Goal: Complete application form: Complete application form

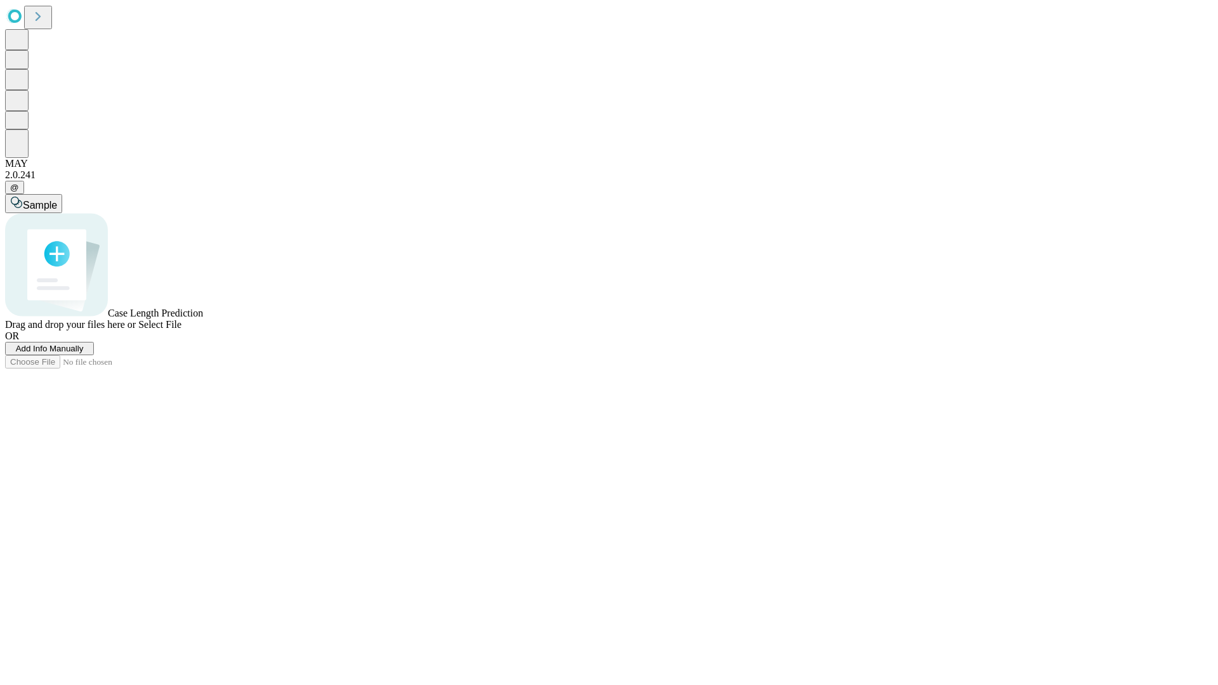
click at [84, 353] on span "Add Info Manually" at bounding box center [50, 349] width 68 height 10
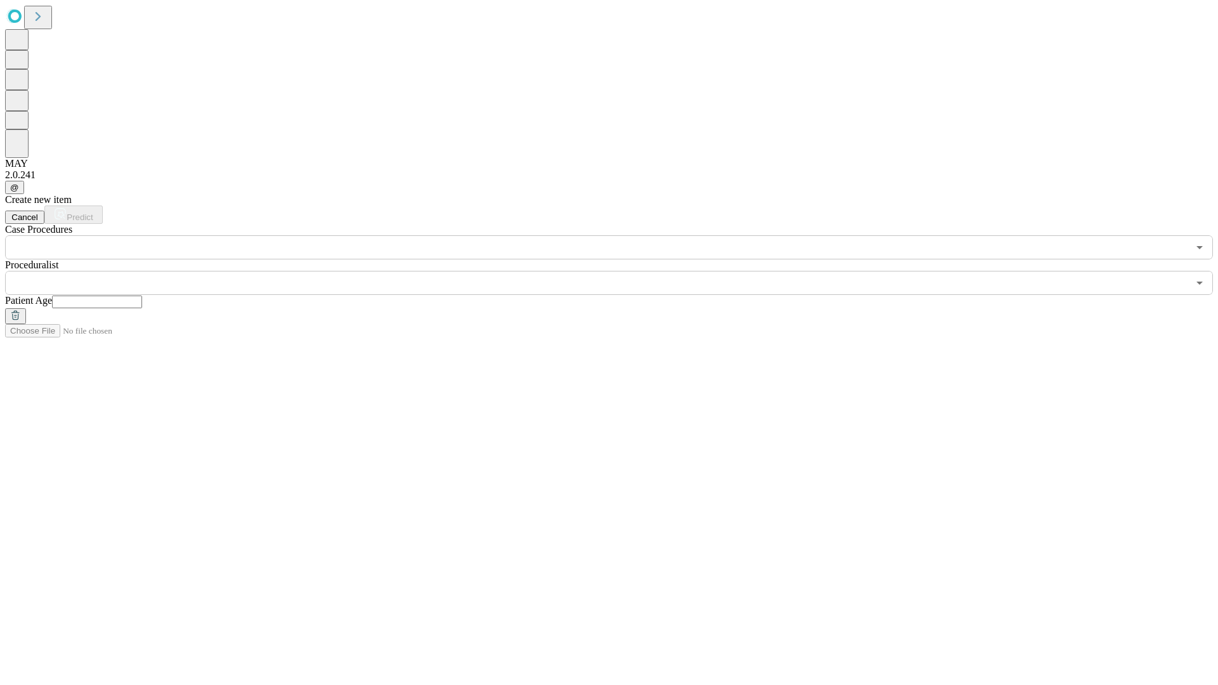
click at [142, 296] on input "text" at bounding box center [97, 302] width 90 height 13
type input "**"
click at [618, 271] on input "text" at bounding box center [596, 283] width 1183 height 24
